Goal: Find specific page/section: Find specific page/section

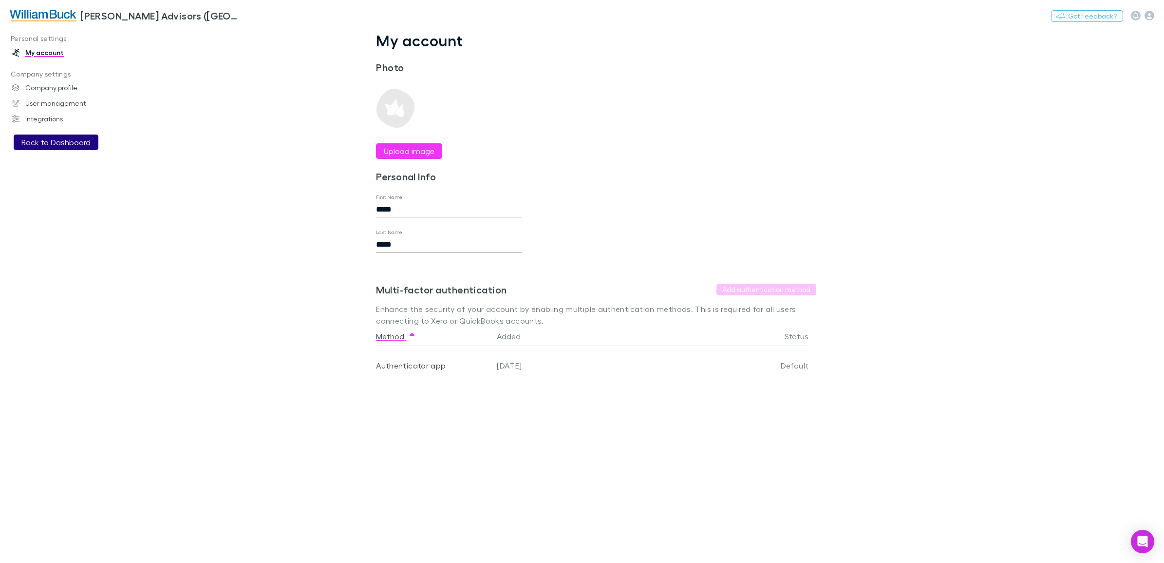
click at [45, 144] on button "Back to Dashboard" at bounding box center [56, 142] width 85 height 16
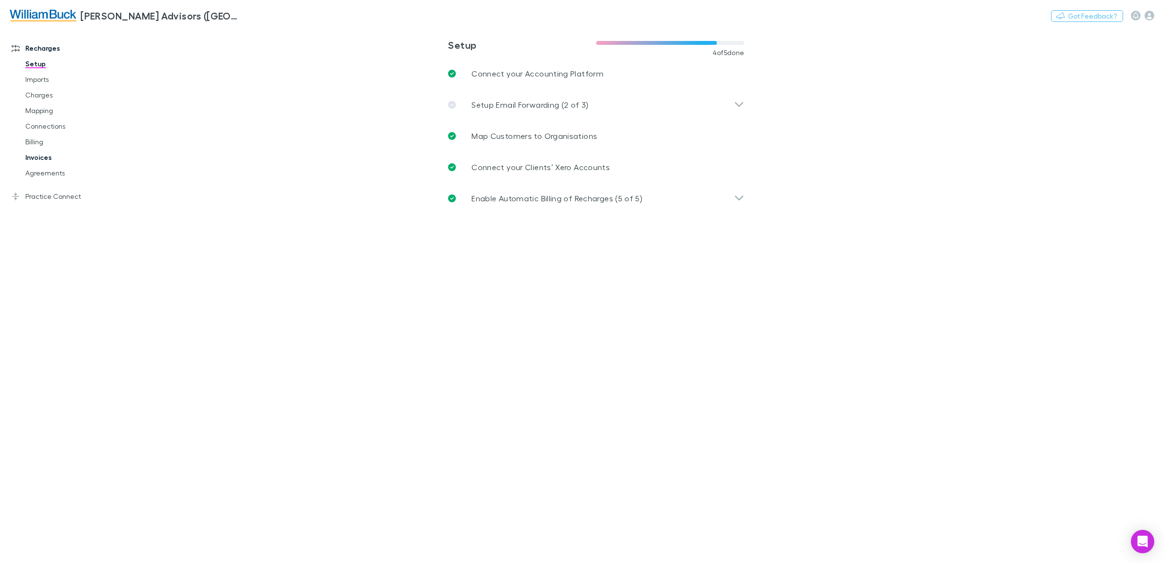
click at [30, 155] on link "Invoices" at bounding box center [77, 158] width 122 height 16
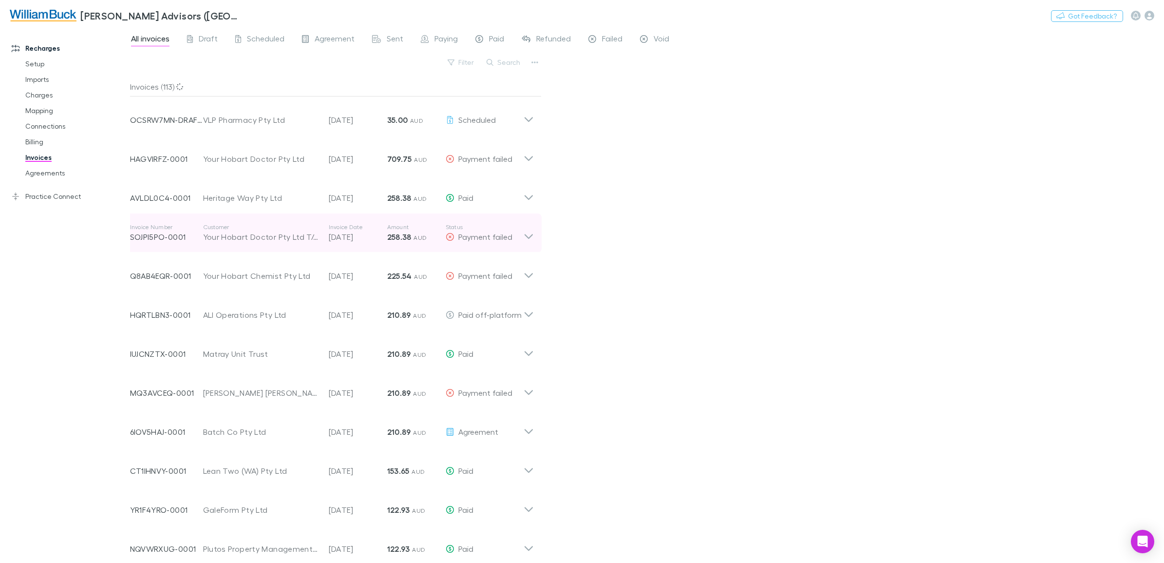
click at [527, 234] on icon at bounding box center [529, 232] width 10 height 19
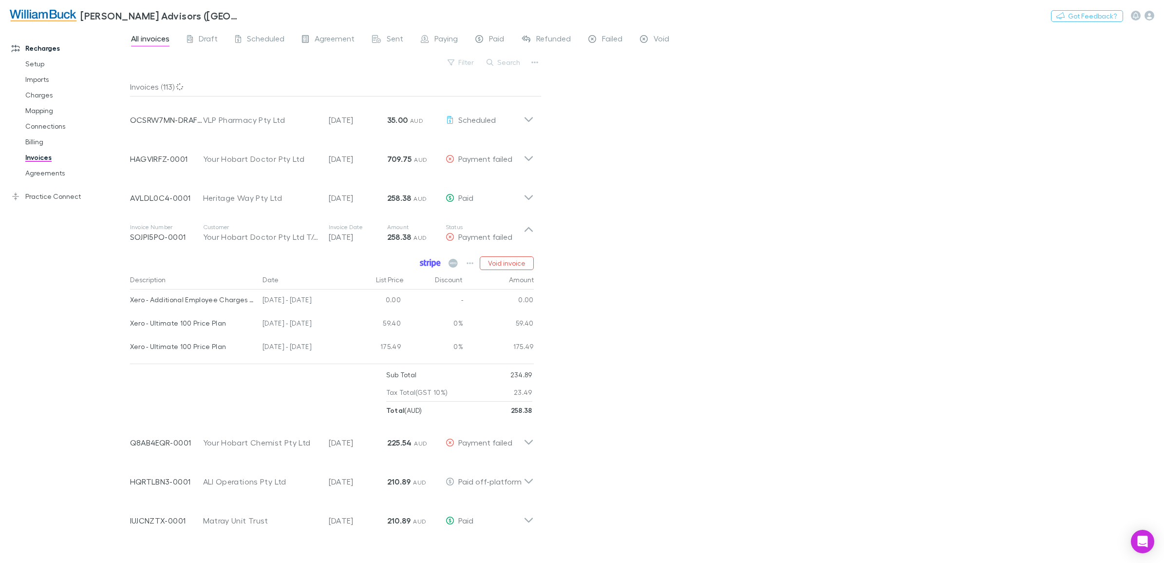
click at [434, 260] on icon at bounding box center [430, 263] width 21 height 9
click at [33, 154] on link "Invoices" at bounding box center [77, 158] width 122 height 16
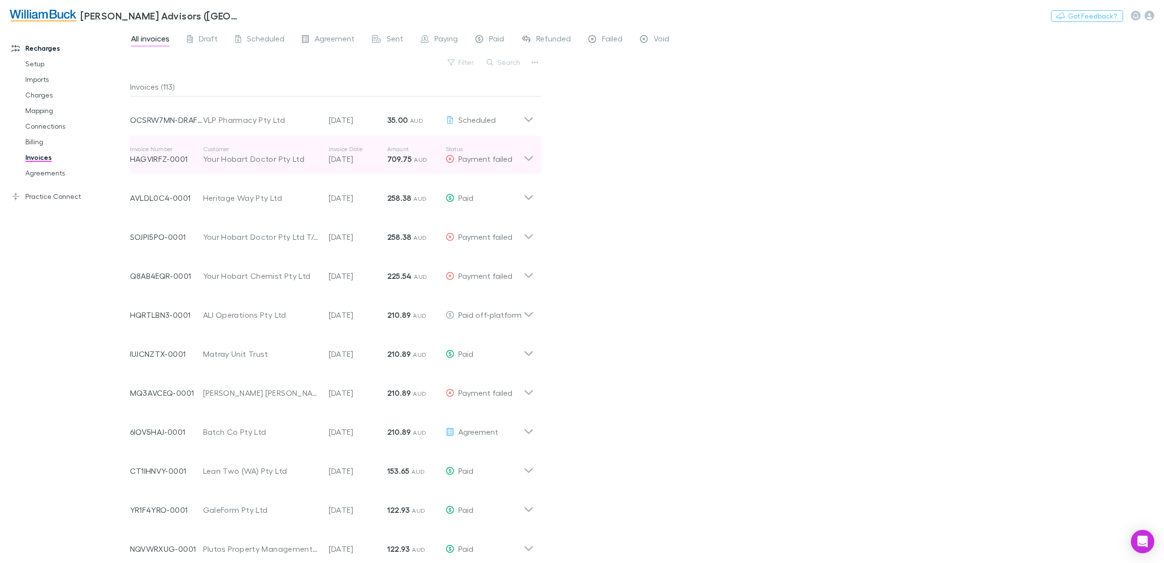
click at [524, 158] on icon at bounding box center [529, 154] width 10 height 19
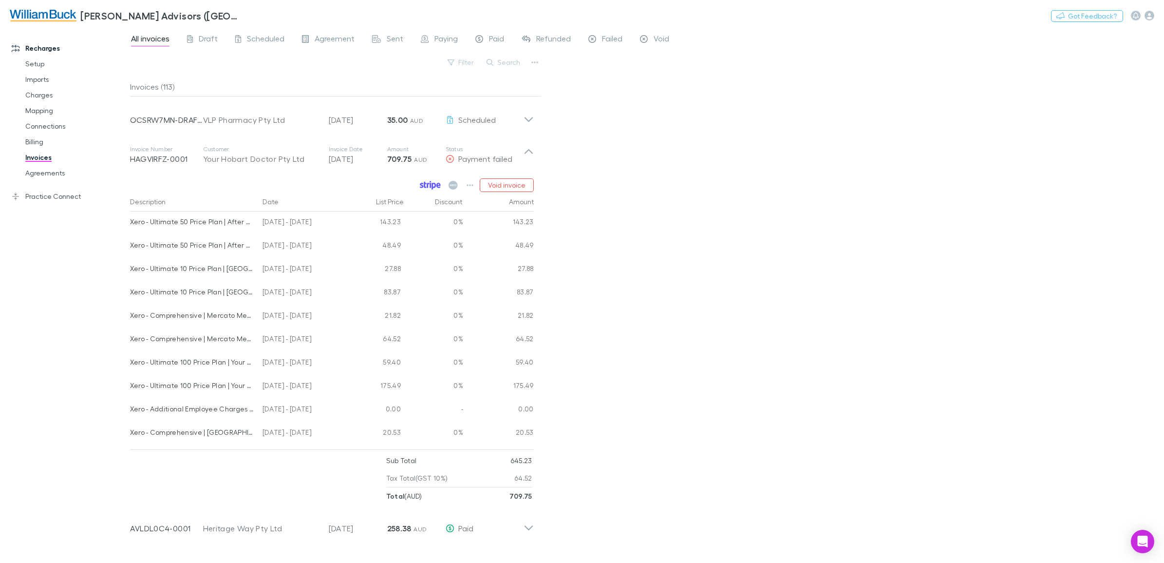
click at [427, 183] on icon at bounding box center [430, 185] width 21 height 9
click at [31, 156] on link "Invoices" at bounding box center [77, 158] width 122 height 16
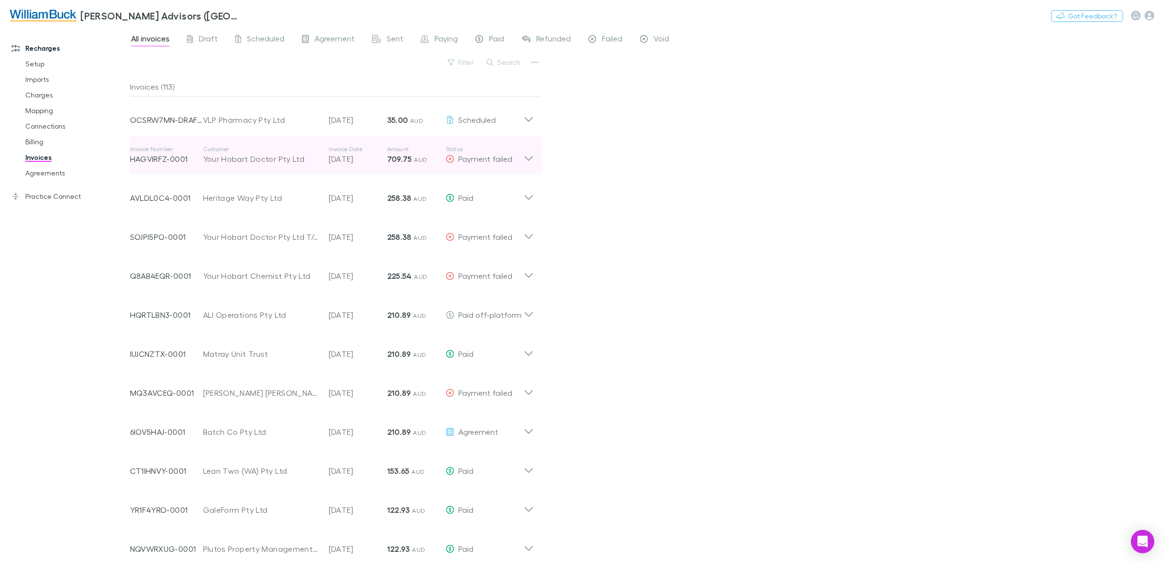
click at [527, 159] on icon at bounding box center [528, 158] width 8 height 5
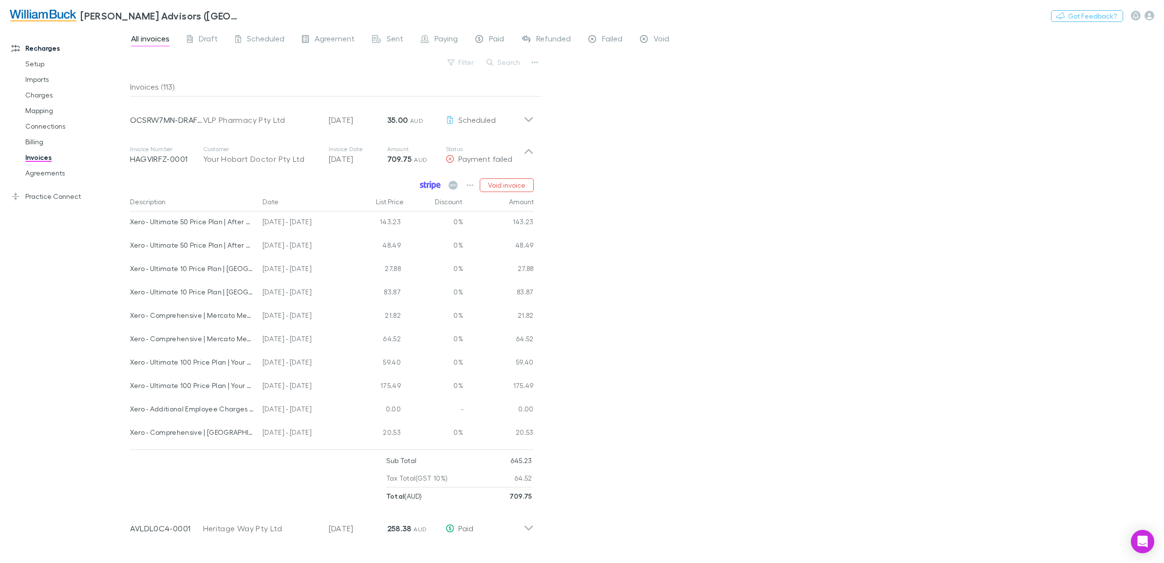
click at [430, 184] on icon at bounding box center [430, 185] width 1 height 5
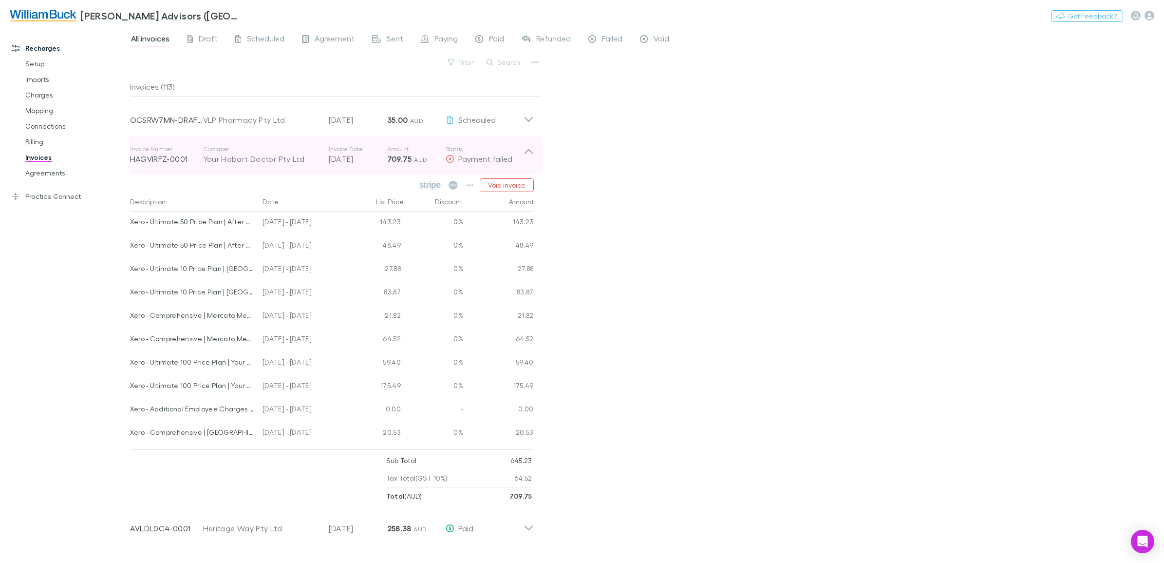
click at [529, 151] on icon at bounding box center [529, 154] width 10 height 19
